Goal: Task Accomplishment & Management: Manage account settings

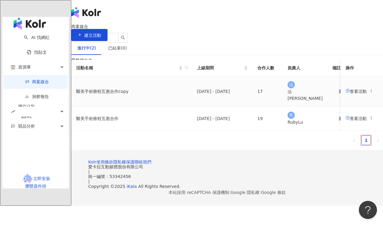
click at [346, 94] on span "查看活動" at bounding box center [356, 91] width 21 height 5
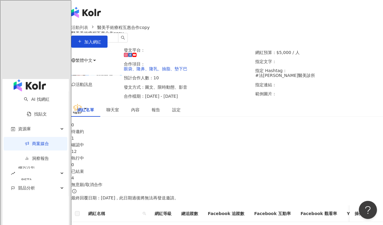
click at [166, 148] on div "1 確認中" at bounding box center [227, 141] width 312 height 13
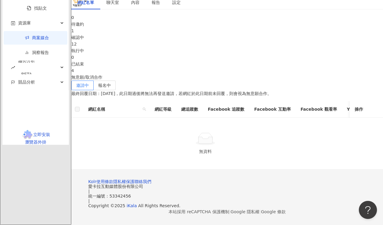
scroll to position [121, 0]
click at [116, 81] on label "報名中" at bounding box center [105, 86] width 22 height 10
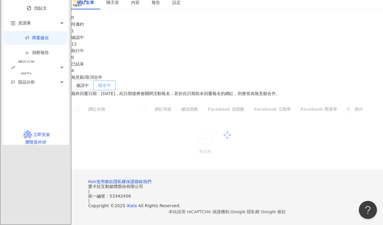
click at [111, 83] on span "報名中" at bounding box center [104, 85] width 13 height 5
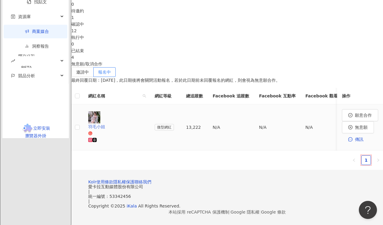
click at [129, 130] on div "羽毛小姐" at bounding box center [116, 127] width 57 height 7
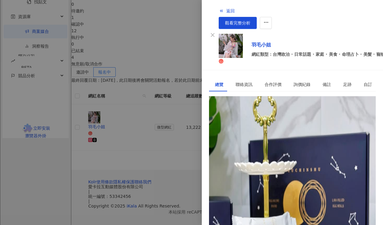
click at [262, 121] on div "[URL][DOMAIN_NAME]" at bounding box center [238, 124] width 47 height 7
click at [226, 10] on span "返回" at bounding box center [230, 10] width 8 height 5
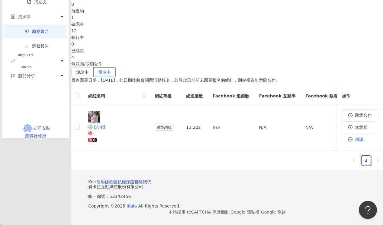
drag, startPoint x: 311, startPoint y: 136, endPoint x: 298, endPoint y: 218, distance: 82.9
click at [297, 218] on div "繁體中文 活動訊息 活動列表 醫美手術療程互惠合作copy 醫美手術療程互惠合作copy 加入網紅 發文平台： 合作項目： 眼袋、隆鼻、隆乳、抽脂、墊下巴 預…" at bounding box center [227, 52] width 312 height 346
click at [355, 130] on span "無意願" at bounding box center [361, 127] width 13 height 5
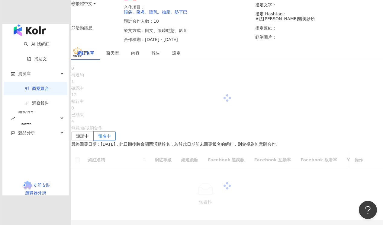
scroll to position [121, 0]
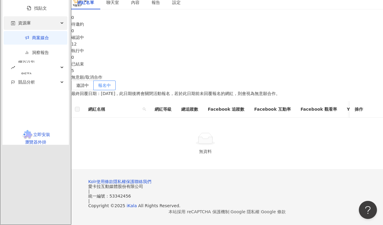
click at [38, 30] on div "資源庫" at bounding box center [36, 23] width 64 height 14
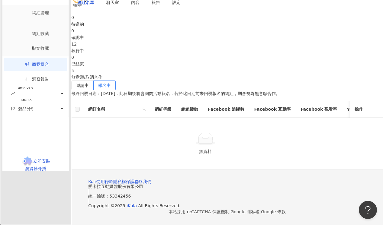
click at [158, 153] on div "無資料" at bounding box center [206, 151] width 254 height 7
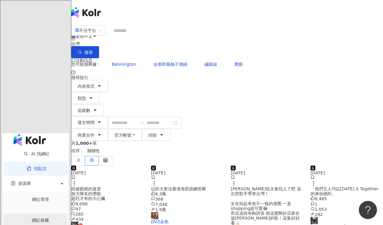
click at [33, 218] on link "網紅收藏" at bounding box center [40, 220] width 17 height 5
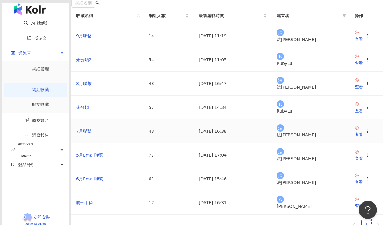
scroll to position [60, 0]
click at [89, 110] on link "未分類" at bounding box center [82, 107] width 13 height 5
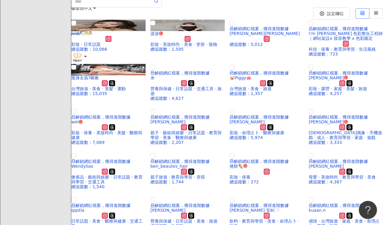
scroll to position [60, 0]
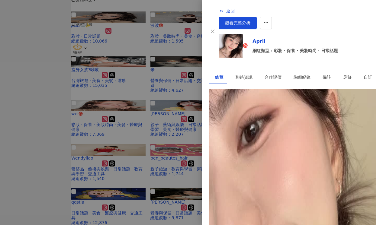
click at [271, 113] on div "[URL][DOMAIN_NAME][DOMAIN_NAME]" at bounding box center [256, 116] width 82 height 7
click at [272, 17] on button "button" at bounding box center [266, 23] width 12 height 12
click at [365, 26] on div "加入網紅收藏" at bounding box center [360, 24] width 25 height 7
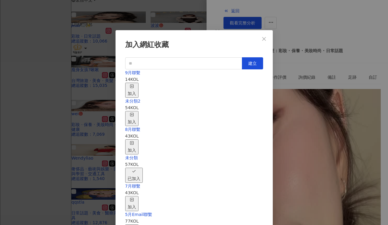
click at [134, 85] on icon "button" at bounding box center [132, 86] width 4 height 4
click at [144, 169] on div "取消收藏" at bounding box center [135, 175] width 17 height 13
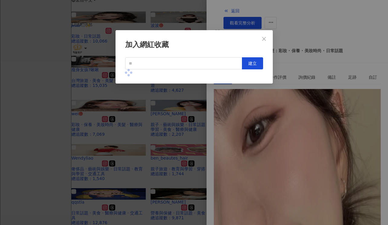
click at [337, 83] on div "加入網紅收藏 建立" at bounding box center [194, 112] width 388 height 225
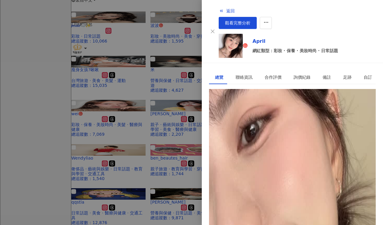
click at [93, 94] on div at bounding box center [191, 112] width 383 height 225
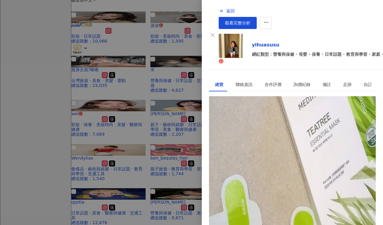
click at [262, 121] on div "[URL][DOMAIN_NAME]" at bounding box center [238, 124] width 47 height 7
click at [93, 141] on div at bounding box center [191, 112] width 383 height 225
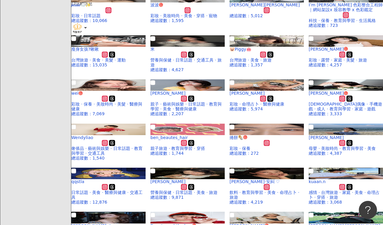
scroll to position [121, 0]
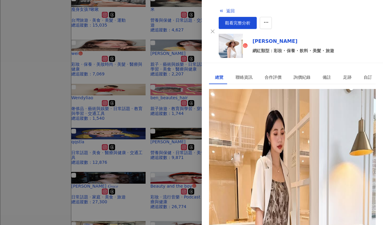
click at [249, 113] on div "[URL][DOMAIN_NAME]" at bounding box center [238, 116] width 47 height 7
click at [269, 20] on icon "button" at bounding box center [265, 22] width 5 height 5
click at [366, 27] on div "加入網紅收藏" at bounding box center [360, 24] width 25 height 7
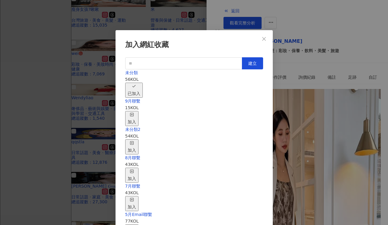
click at [136, 112] on div "加入" at bounding box center [131, 118] width 8 height 13
click at [144, 112] on div "取消收藏" at bounding box center [135, 118] width 17 height 13
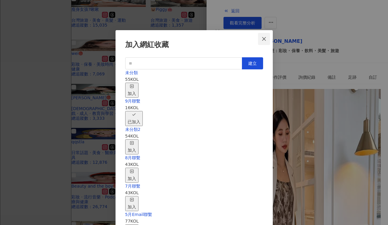
click at [263, 38] on icon "close" at bounding box center [264, 39] width 4 height 4
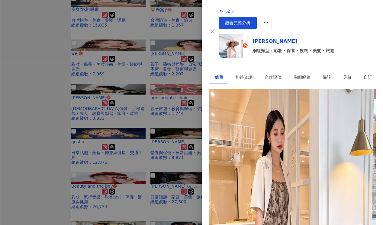
click at [83, 121] on div at bounding box center [191, 112] width 383 height 225
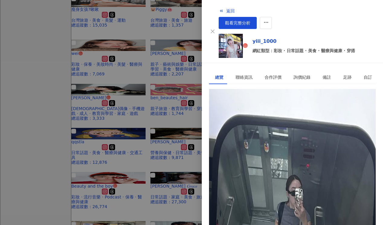
click at [262, 113] on div "[URL][DOMAIN_NAME]" at bounding box center [238, 116] width 47 height 7
click at [272, 17] on button "button" at bounding box center [266, 23] width 12 height 12
click at [368, 25] on div "加入網紅收藏" at bounding box center [360, 24] width 25 height 7
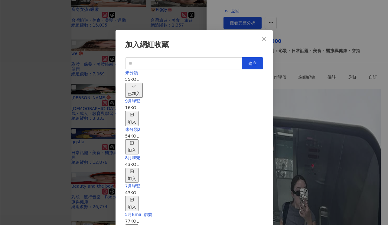
drag, startPoint x: 250, startPoint y: 108, endPoint x: 246, endPoint y: 98, distance: 10.5
click at [136, 112] on div "加入" at bounding box center [131, 118] width 8 height 13
click at [144, 112] on div "取消收藏" at bounding box center [135, 118] width 17 height 13
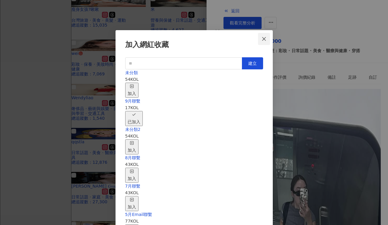
click at [264, 39] on icon "close" at bounding box center [264, 39] width 4 height 4
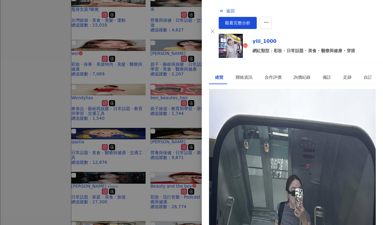
click at [100, 130] on div at bounding box center [191, 112] width 383 height 225
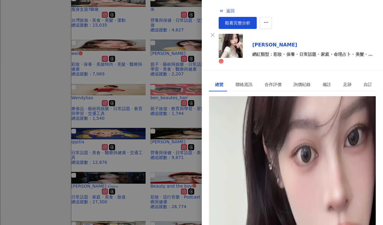
click at [262, 121] on div "[URL][DOMAIN_NAME]" at bounding box center [238, 124] width 47 height 7
click at [272, 17] on button "button" at bounding box center [266, 23] width 12 height 12
click at [363, 24] on div "加入網紅收藏" at bounding box center [360, 24] width 25 height 7
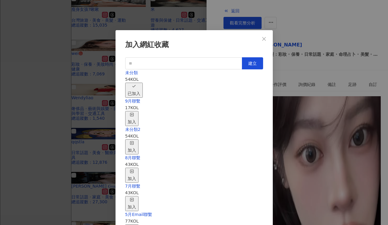
click at [136, 112] on div "加入" at bounding box center [131, 118] width 8 height 13
click at [144, 112] on div "取消收藏" at bounding box center [135, 118] width 17 height 13
click at [263, 38] on icon "close" at bounding box center [264, 39] width 4 height 4
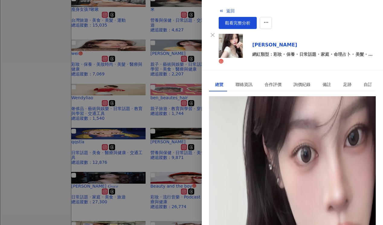
click at [124, 108] on div at bounding box center [191, 112] width 383 height 225
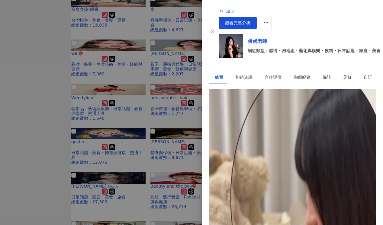
click at [262, 113] on div "[URL][DOMAIN_NAME]" at bounding box center [238, 116] width 47 height 7
click at [269, 20] on span "button" at bounding box center [265, 23] width 5 height 6
click at [368, 23] on div "加入網紅收藏" at bounding box center [360, 24] width 25 height 7
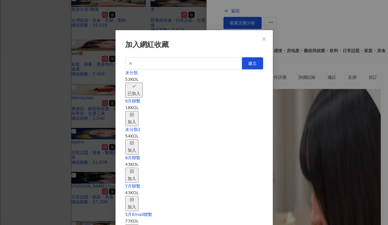
click at [134, 113] on span "button" at bounding box center [132, 115] width 4 height 5
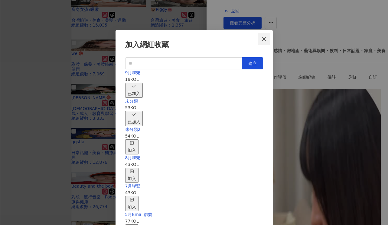
click at [263, 39] on icon "close" at bounding box center [263, 39] width 5 height 5
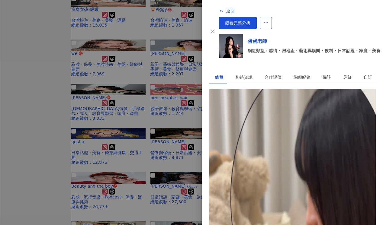
click at [269, 20] on span "button" at bounding box center [265, 23] width 5 height 6
click at [353, 26] on div "加入網紅收藏" at bounding box center [360, 24] width 25 height 7
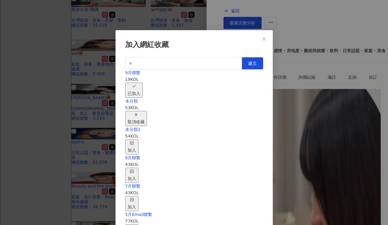
click at [144, 112] on div "取消收藏" at bounding box center [135, 118] width 17 height 13
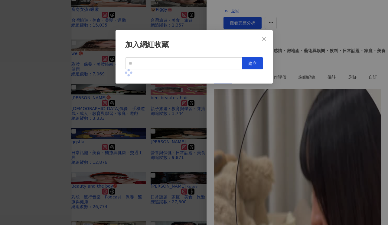
click at [88, 114] on div "加入網紅收藏 建立" at bounding box center [194, 112] width 388 height 225
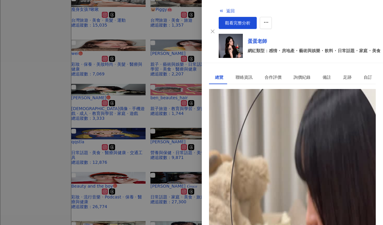
click at [102, 125] on div at bounding box center [191, 112] width 383 height 225
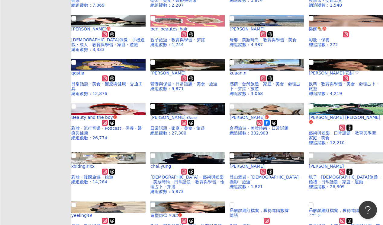
scroll to position [211, 0]
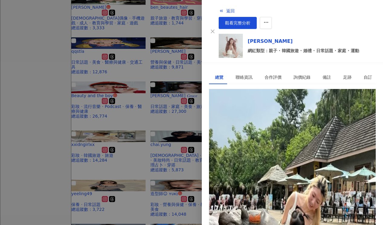
click at [277, 113] on div "[URL][DOMAIN_NAME][DOMAIN_NAME]" at bounding box center [256, 116] width 82 height 7
click at [269, 20] on icon "button" at bounding box center [265, 22] width 5 height 5
click at [363, 21] on div "加入網紅收藏" at bounding box center [360, 24] width 25 height 7
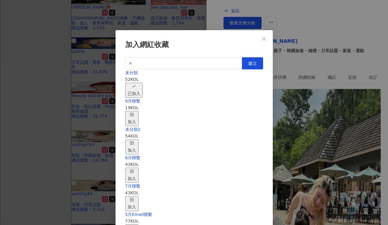
click at [136, 112] on div "加入" at bounding box center [131, 118] width 8 height 13
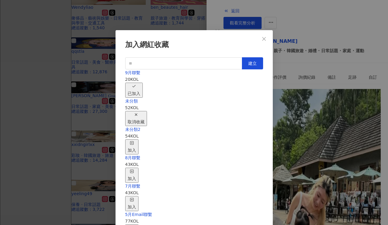
drag, startPoint x: 250, startPoint y: 104, endPoint x: 247, endPoint y: 105, distance: 3.4
click at [144, 112] on div "取消收藏" at bounding box center [135, 118] width 17 height 13
click at [264, 41] on icon "close" at bounding box center [263, 39] width 5 height 5
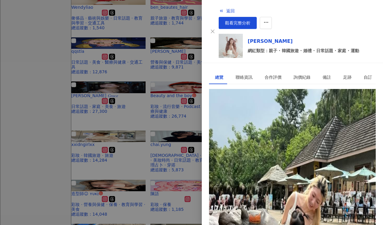
click at [92, 137] on div at bounding box center [191, 112] width 383 height 225
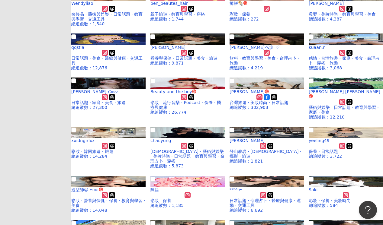
scroll to position [242, 0]
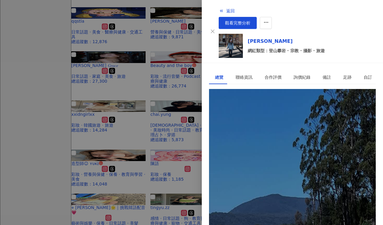
click at [258, 113] on div "[URL][DOMAIN_NAME]" at bounding box center [238, 116] width 47 height 7
click at [134, 198] on div at bounding box center [191, 112] width 383 height 225
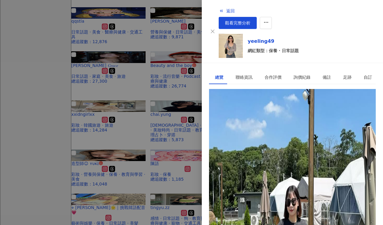
click at [261, 113] on div "[URL][DOMAIN_NAME][DOMAIN_NAME]" at bounding box center [256, 116] width 82 height 7
click at [145, 192] on div at bounding box center [191, 112] width 383 height 225
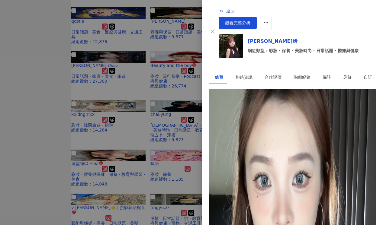
click at [240, 113] on div "[URL][DOMAIN_NAME]" at bounding box center [238, 116] width 47 height 7
click at [272, 17] on button "button" at bounding box center [266, 23] width 12 height 12
click at [363, 22] on div "加入網紅收藏" at bounding box center [360, 24] width 25 height 7
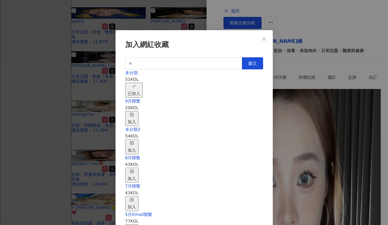
click at [136, 112] on div "加入" at bounding box center [131, 118] width 8 height 13
click at [144, 112] on div "取消收藏" at bounding box center [135, 118] width 17 height 13
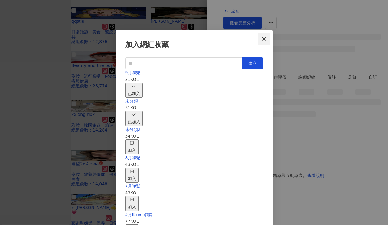
click at [263, 39] on icon "close" at bounding box center [264, 39] width 4 height 4
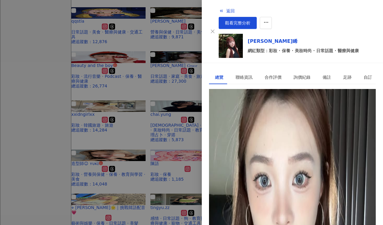
click at [110, 198] on div at bounding box center [191, 112] width 383 height 225
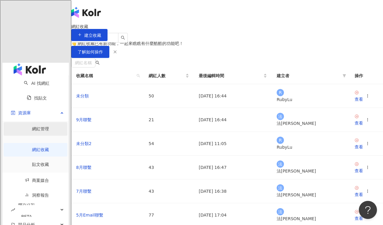
click at [36, 127] on link "網紅管理" at bounding box center [40, 129] width 17 height 5
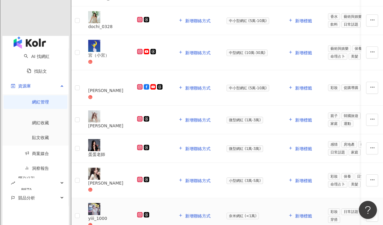
scroll to position [211, 0]
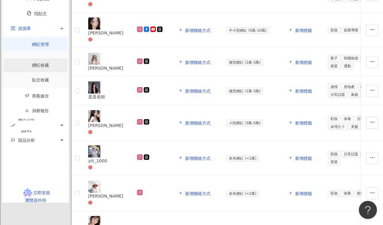
click at [32, 68] on link "網紅收藏" at bounding box center [40, 65] width 17 height 5
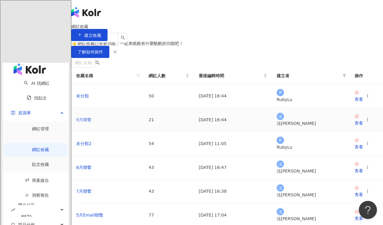
click at [92, 122] on link "9月聯繫" at bounding box center [83, 119] width 15 height 5
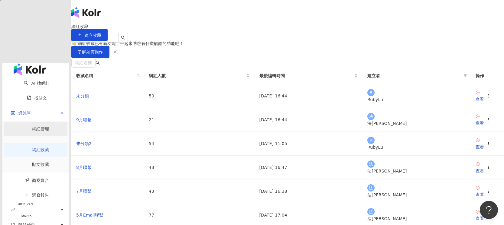
click at [34, 127] on link "網紅管理" at bounding box center [40, 129] width 17 height 5
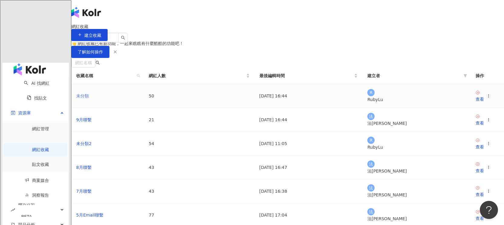
click at [89, 98] on link "未分類" at bounding box center [82, 96] width 13 height 5
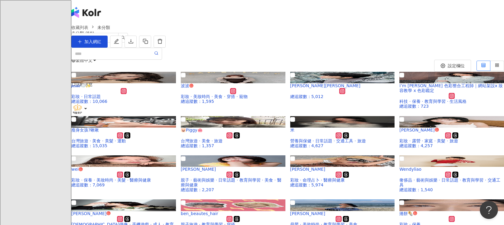
scroll to position [242, 0]
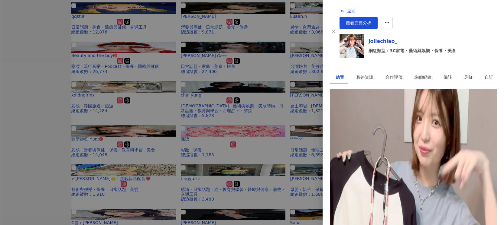
click at [383, 113] on div "[URL][DOMAIN_NAME]" at bounding box center [359, 116] width 47 height 7
click at [383, 17] on button "button" at bounding box center [386, 23] width 12 height 12
click at [383, 28] on li "加入網紅收藏" at bounding box center [481, 24] width 33 height 12
click at [383, 20] on icon "button" at bounding box center [386, 22] width 5 height 5
click at [383, 24] on div "加入網紅收藏" at bounding box center [480, 24] width 25 height 7
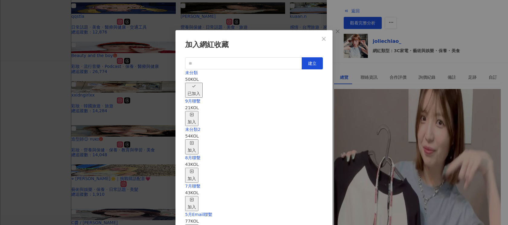
click at [196, 112] on div "加入" at bounding box center [192, 118] width 8 height 13
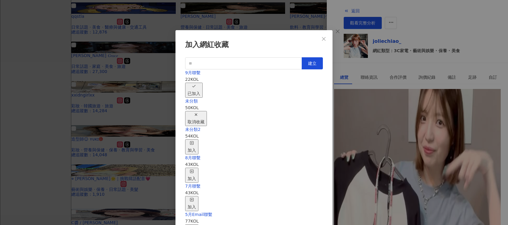
click at [204, 112] on div "取消收藏" at bounding box center [196, 118] width 17 height 13
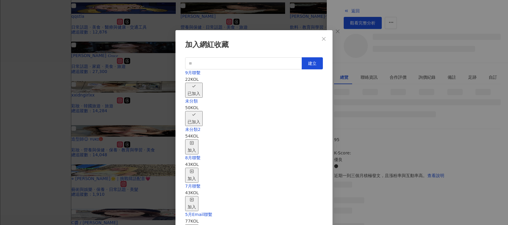
click at [286, 210] on div "加入網紅收藏 建立 9月聯繫 22 KOL 已加入 未分類 50 KOL 已加入 未分類2 54 KOL 加入 8月聯繫 43 KOL 加入 7月聯繫 43 …" at bounding box center [254, 112] width 508 height 225
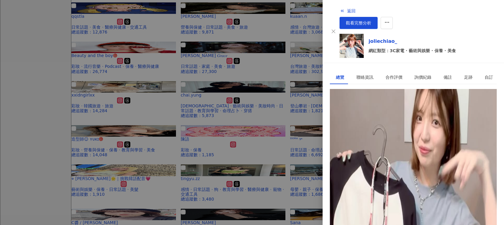
click at [294, 91] on div at bounding box center [252, 112] width 504 height 225
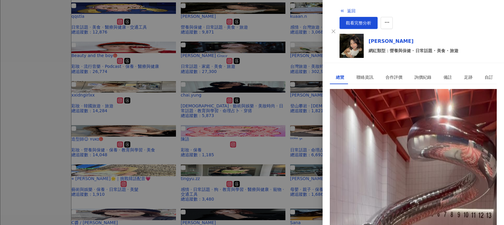
click at [383, 113] on div "[URL][DOMAIN_NAME]" at bounding box center [359, 116] width 47 height 7
click at [383, 22] on circle "button" at bounding box center [385, 22] width 1 height 1
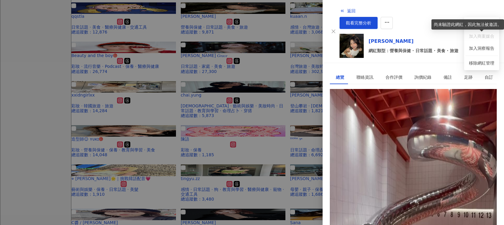
click at [383, 26] on div "尚未驗證此網紅，因此無法被邀請。" at bounding box center [467, 24] width 72 height 10
click at [383, 24] on div "加入網紅收藏" at bounding box center [480, 24] width 25 height 7
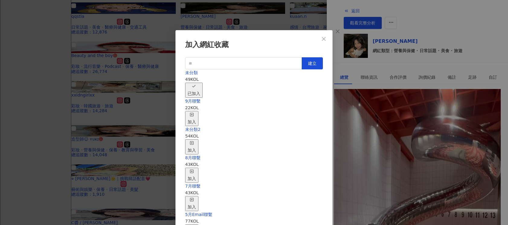
click at [196, 112] on div "加入" at bounding box center [192, 118] width 8 height 13
click at [204, 112] on div "取消收藏" at bounding box center [196, 118] width 17 height 13
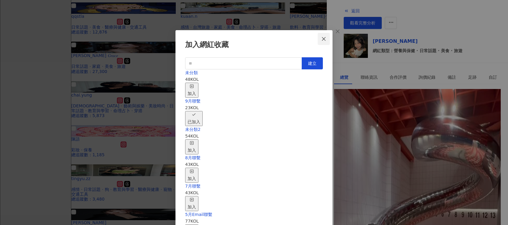
click at [325, 39] on icon "close" at bounding box center [323, 39] width 5 height 5
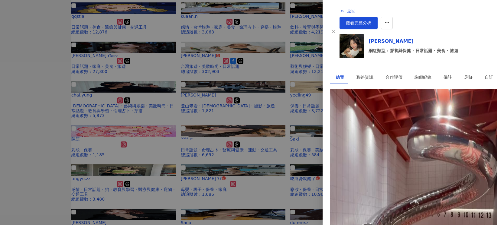
click at [347, 11] on span "返回" at bounding box center [351, 10] width 8 height 5
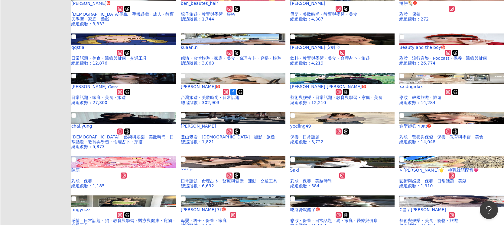
scroll to position [181, 0]
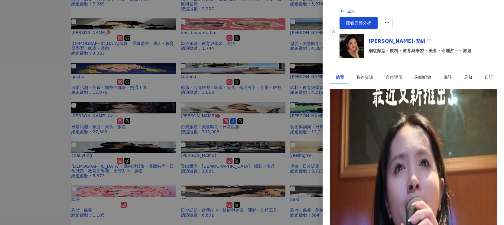
click at [383, 113] on div "[URL][DOMAIN_NAME]" at bounding box center [359, 116] width 47 height 7
drag, startPoint x: 317, startPoint y: 90, endPoint x: 289, endPoint y: 97, distance: 28.5
click at [316, 91] on div at bounding box center [252, 112] width 504 height 225
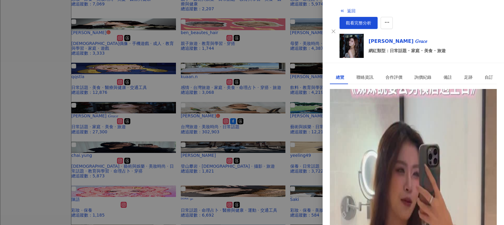
click at [383, 113] on div "[URL][DOMAIN_NAME]" at bounding box center [359, 116] width 47 height 7
click at [215, 165] on div at bounding box center [252, 112] width 504 height 225
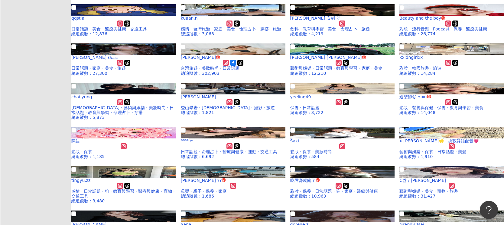
scroll to position [272, 0]
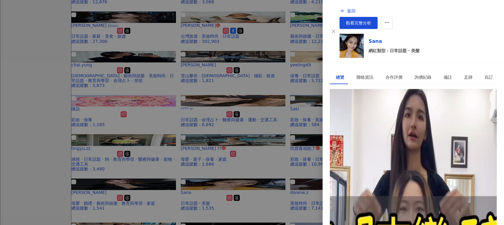
click at [383, 113] on div "[URL][DOMAIN_NAME]" at bounding box center [359, 116] width 47 height 7
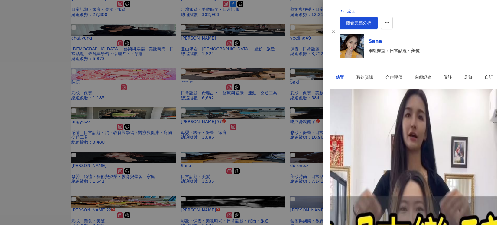
drag, startPoint x: 221, startPoint y: 175, endPoint x: 192, endPoint y: 146, distance: 41.2
click at [220, 175] on div at bounding box center [252, 112] width 504 height 225
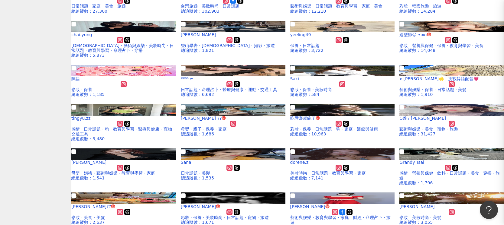
click at [237, 136] on div at bounding box center [252, 112] width 504 height 225
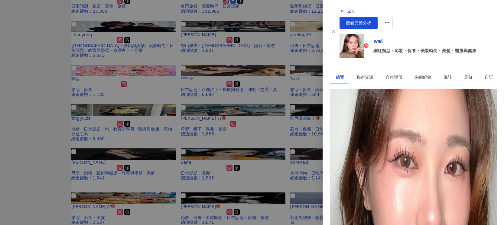
click at [383, 113] on div "[URL][DOMAIN_NAME]" at bounding box center [359, 116] width 47 height 7
click at [383, 17] on button "button" at bounding box center [386, 23] width 12 height 12
click at [383, 25] on div "加入網紅收藏" at bounding box center [480, 24] width 25 height 7
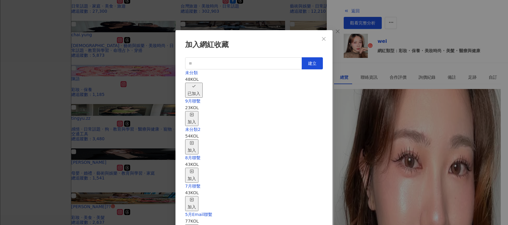
click at [196, 112] on div "加入" at bounding box center [192, 118] width 8 height 13
click at [204, 112] on div "取消收藏" at bounding box center [196, 118] width 17 height 13
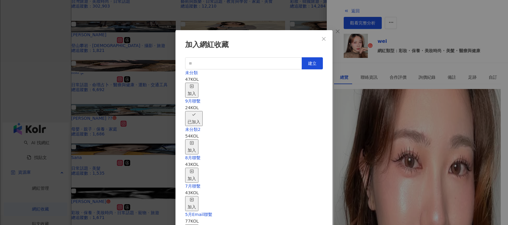
click at [277, 27] on div "加入網紅收藏 建立 未分類 47 KOL 加入 9月聯繫 24 KOL 已加入 未分類2 54 KOL 加入 8月聯繫 43 KOL 加入 7月聯繫 43 K…" at bounding box center [254, 112] width 508 height 225
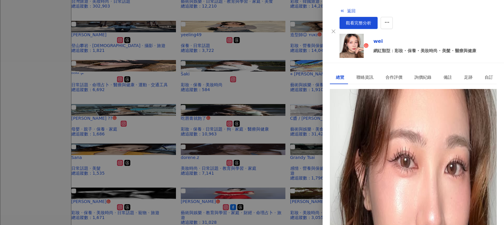
drag, startPoint x: 233, startPoint y: 114, endPoint x: 237, endPoint y: 113, distance: 3.8
click at [233, 114] on div at bounding box center [252, 112] width 504 height 225
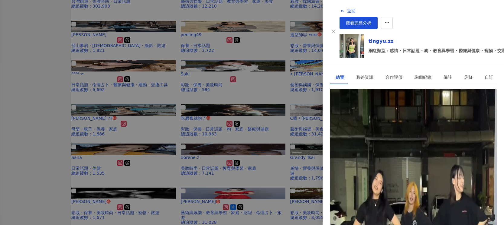
click at [381, 113] on div "[URL][DOMAIN_NAME][DOMAIN_NAME]" at bounding box center [377, 116] width 82 height 7
click at [191, 134] on div at bounding box center [252, 112] width 504 height 225
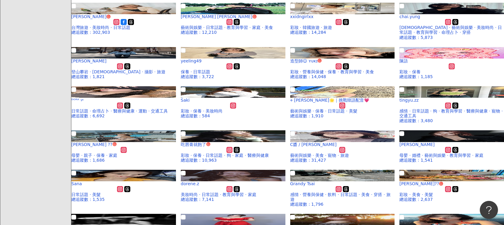
scroll to position [242, 0]
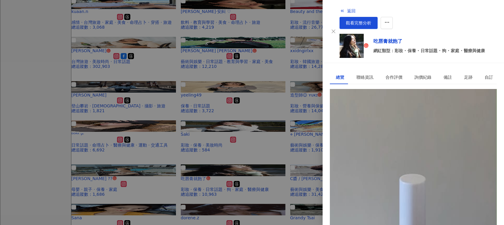
click at [383, 113] on div "[URL][DOMAIN_NAME]" at bounding box center [359, 116] width 47 height 7
drag, startPoint x: 493, startPoint y: 11, endPoint x: 492, endPoint y: 16, distance: 4.5
click at [383, 20] on icon "button" at bounding box center [386, 22] width 5 height 5
click at [383, 24] on div "加入網紅收藏" at bounding box center [480, 24] width 25 height 7
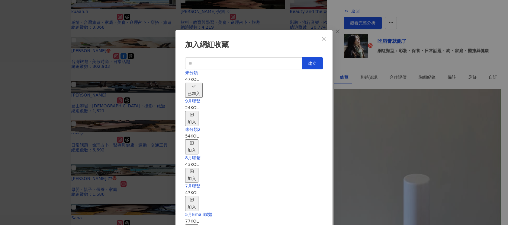
click at [196, 112] on div "加入" at bounding box center [192, 118] width 8 height 13
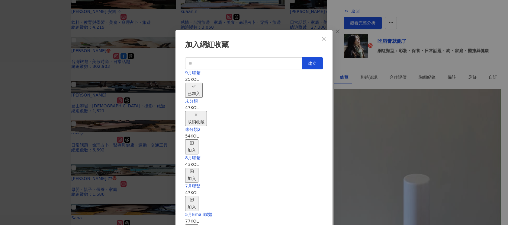
click at [204, 112] on div "取消收藏" at bounding box center [196, 118] width 17 height 13
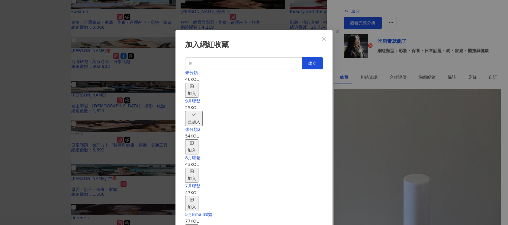
click at [238, 209] on div "加入網紅收藏 建立 未分類 46 KOL 加入 9月聯繫 25 KOL 已加入 未分類2 54 KOL 加入 8月聯繫 43 KOL 加入 7月聯繫 43 K…" at bounding box center [254, 112] width 508 height 225
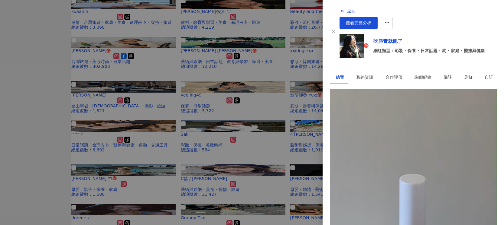
drag, startPoint x: 340, startPoint y: 9, endPoint x: 349, endPoint y: 1, distance: 11.8
click at [347, 9] on span "返回" at bounding box center [351, 10] width 8 height 5
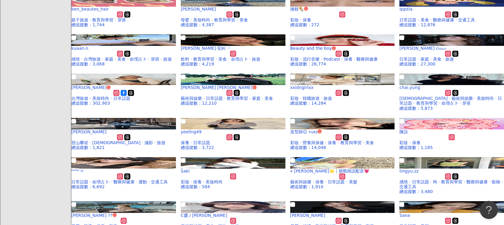
scroll to position [181, 0]
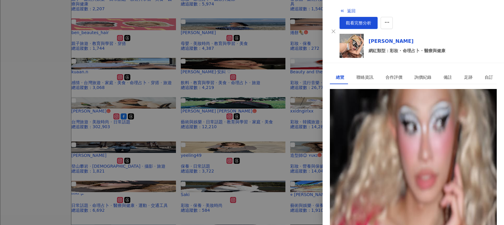
click at [383, 113] on div "[URL][DOMAIN_NAME]" at bounding box center [359, 116] width 47 height 7
click at [383, 20] on icon "button" at bounding box center [386, 22] width 5 height 5
click at [383, 25] on div "加入網紅收藏" at bounding box center [480, 24] width 25 height 7
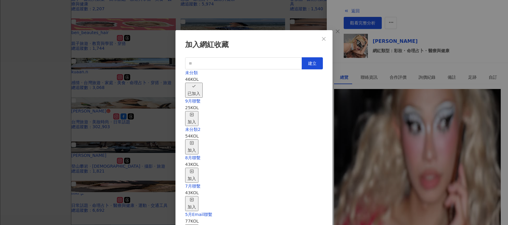
click at [196, 112] on div "加入" at bounding box center [192, 118] width 8 height 13
click at [204, 112] on div "取消收藏" at bounding box center [196, 118] width 17 height 13
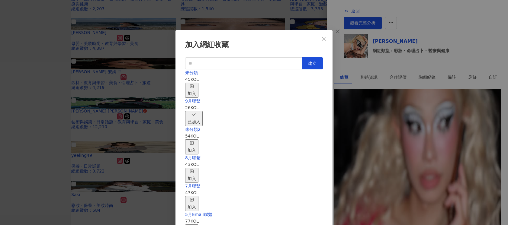
click at [151, 101] on div "加入網紅收藏 建立 未分類 45 KOL 加入 9月聯繫 26 KOL 已加入 未分類2 54 KOL 加入 8月聯繫 43 KOL 加入 7月聯繫 43 K…" at bounding box center [254, 112] width 508 height 225
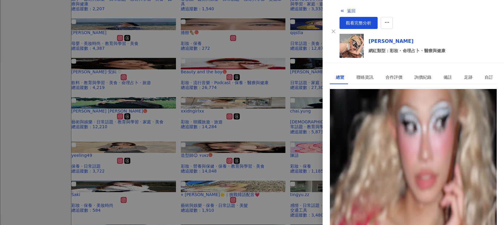
drag, startPoint x: 108, startPoint y: 96, endPoint x: 142, endPoint y: 83, distance: 36.7
click at [107, 96] on div at bounding box center [252, 112] width 504 height 225
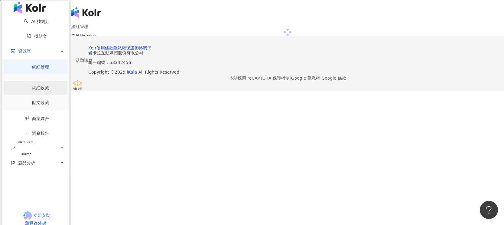
click at [32, 87] on link "網紅收藏" at bounding box center [40, 87] width 17 height 5
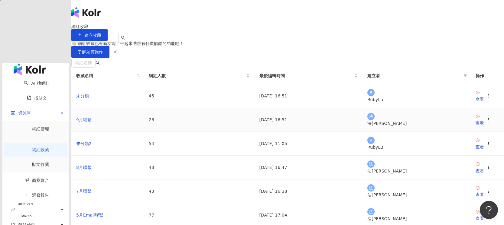
click at [92, 122] on link "9月聯繫" at bounding box center [83, 119] width 15 height 5
